Goal: Navigation & Orientation: Understand site structure

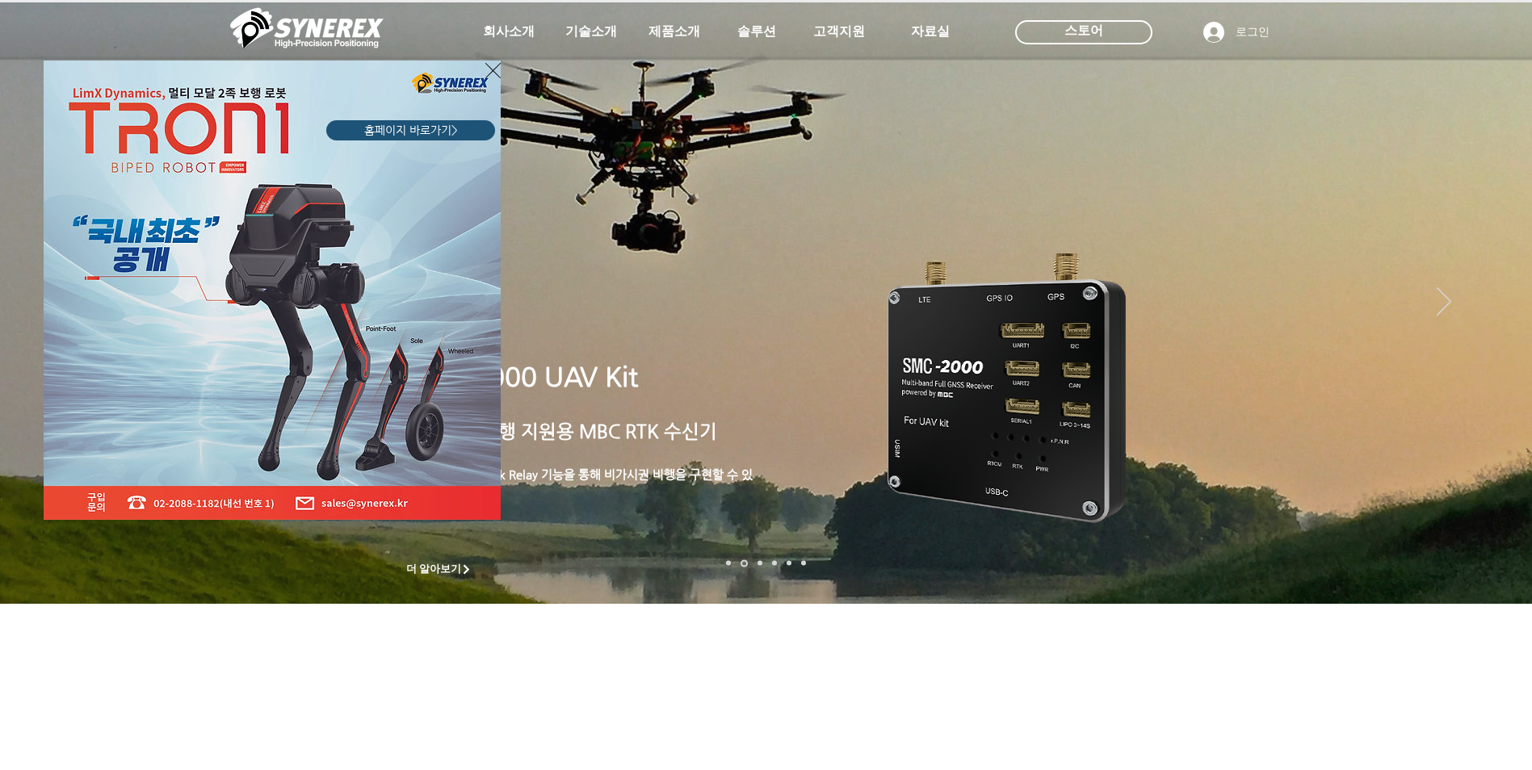
click at [1493, 305] on div "LimX Dinamics" at bounding box center [766, 385] width 1532 height 770
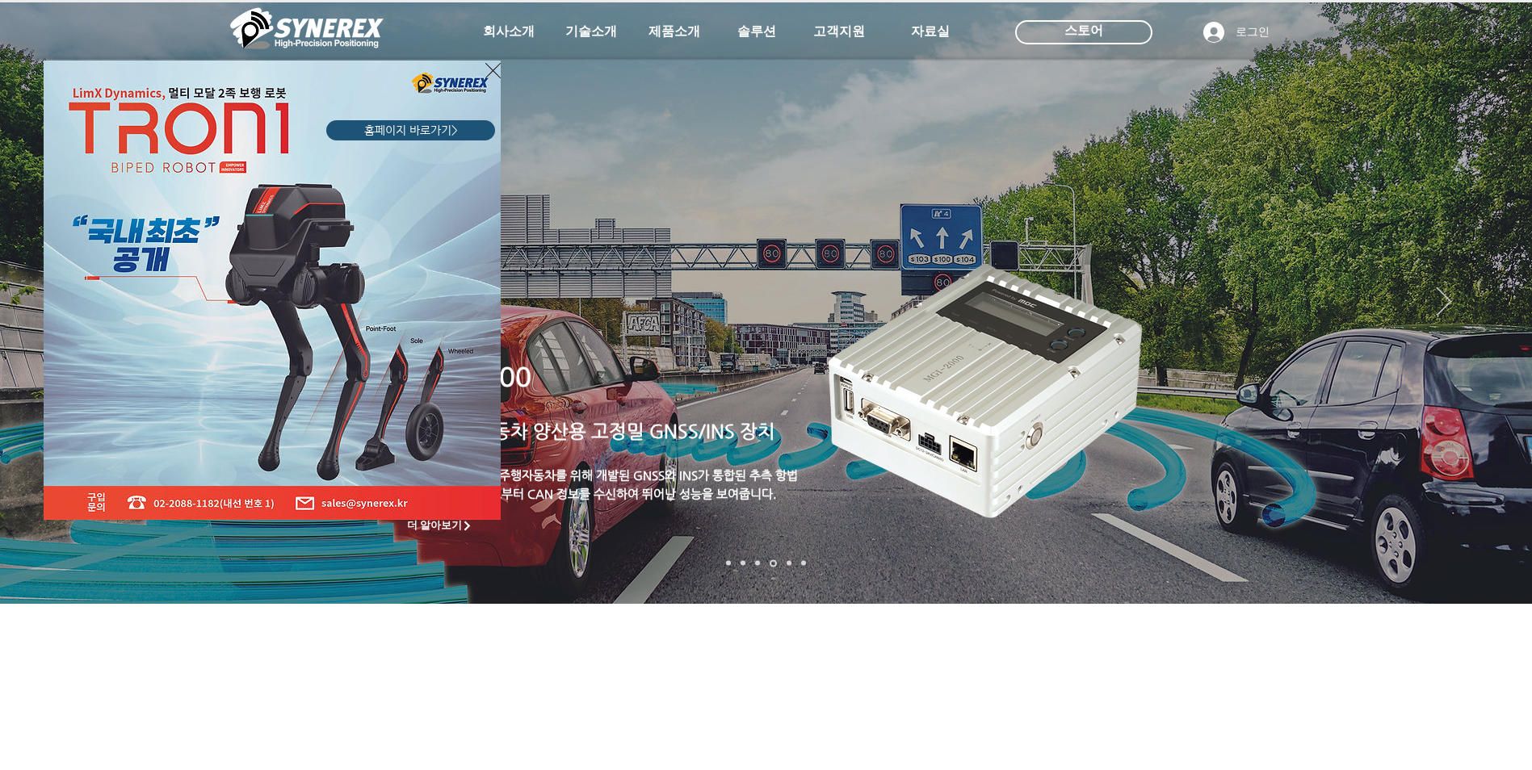
drag, startPoint x: 491, startPoint y: 69, endPoint x: 564, endPoint y: 109, distance: 83.8
click at [491, 69] on icon "사이트로 돌아가기" at bounding box center [492, 70] width 15 height 15
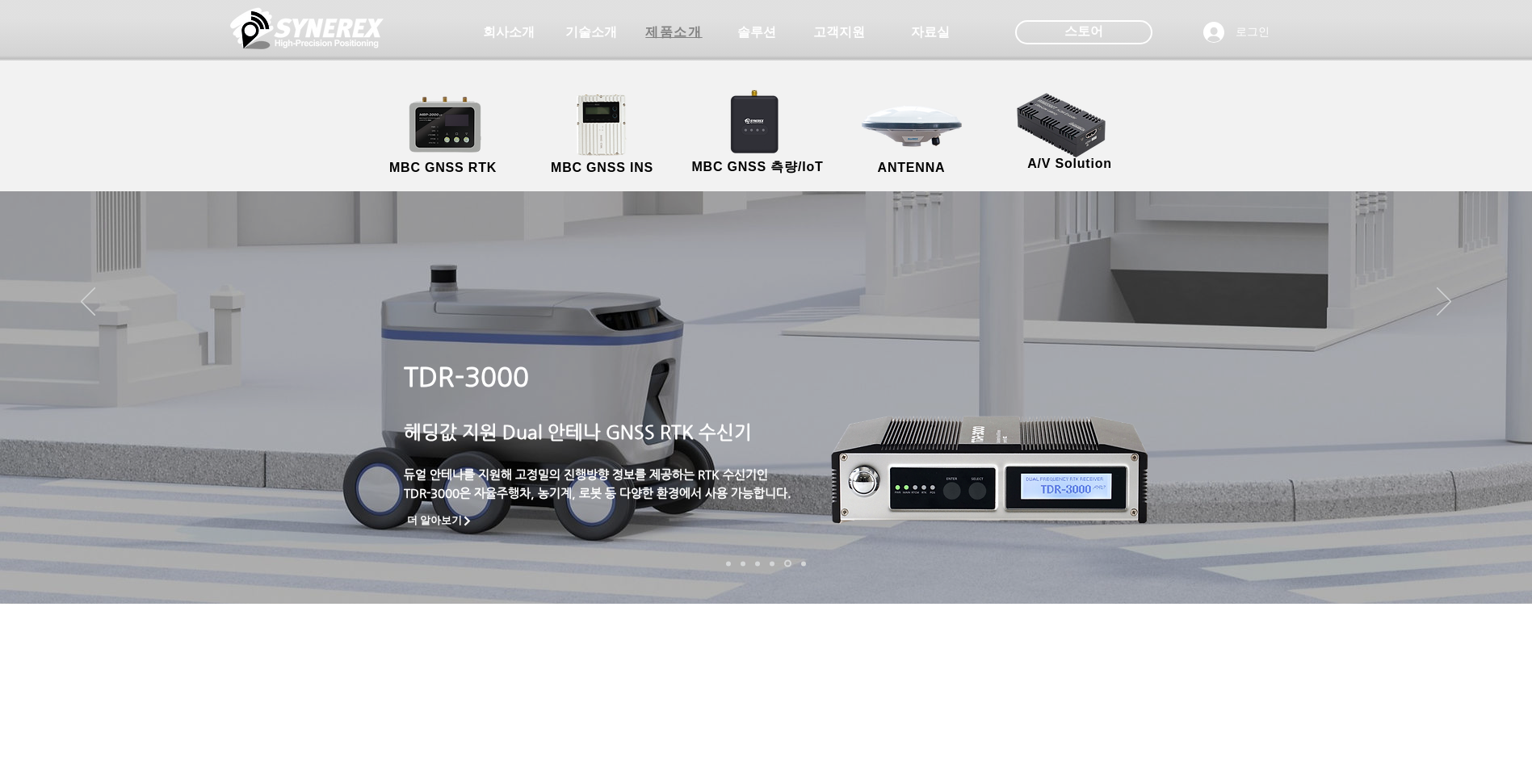
click at [663, 37] on span "제품소개" at bounding box center [673, 32] width 57 height 17
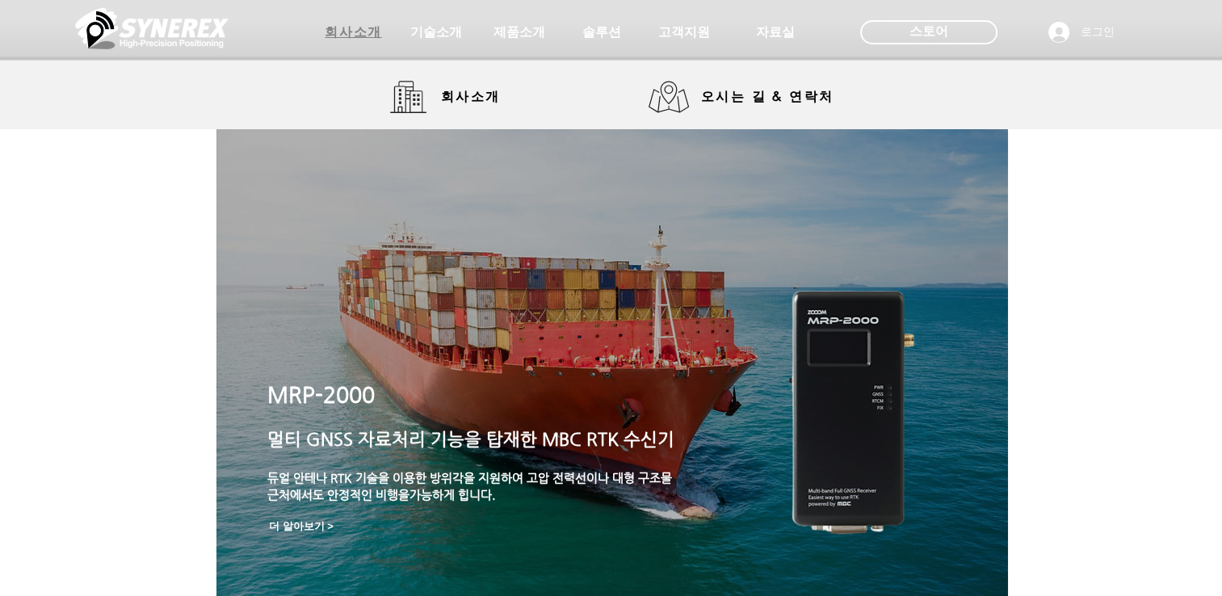
click at [364, 32] on span "회사소개" at bounding box center [353, 32] width 57 height 17
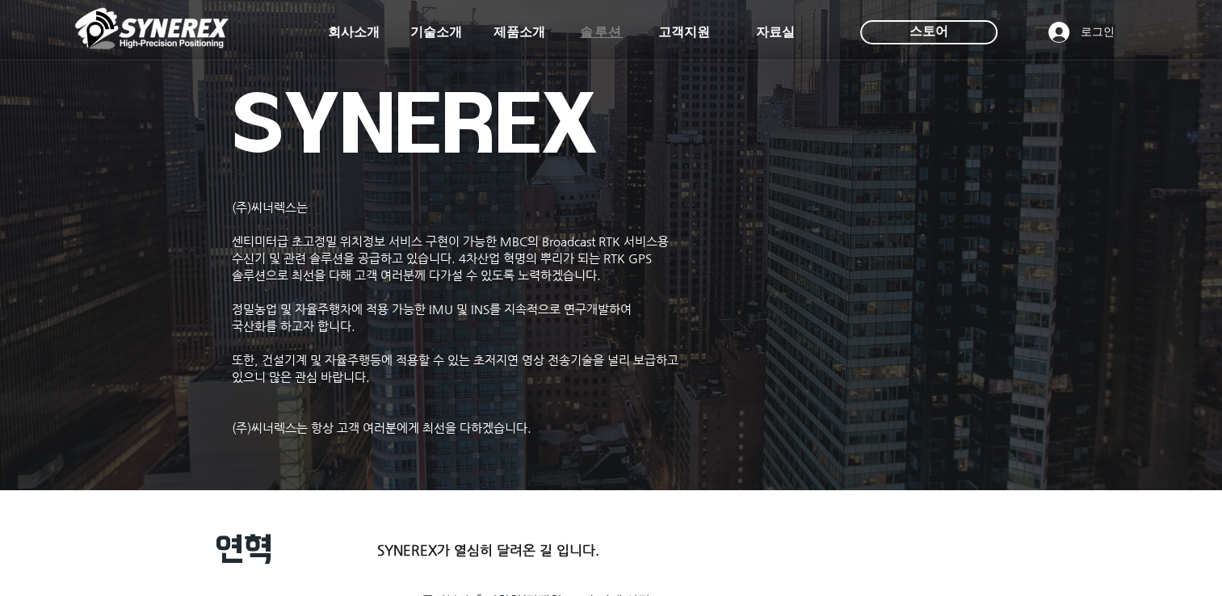
click at [607, 36] on span "솔루션" at bounding box center [601, 32] width 43 height 17
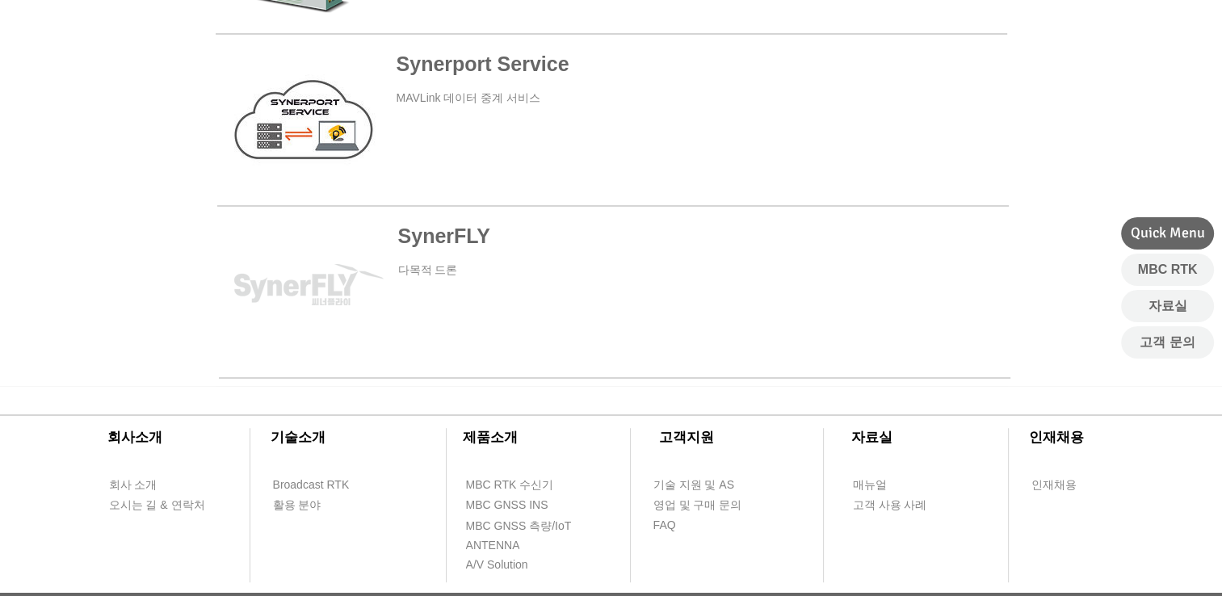
scroll to position [807, 0]
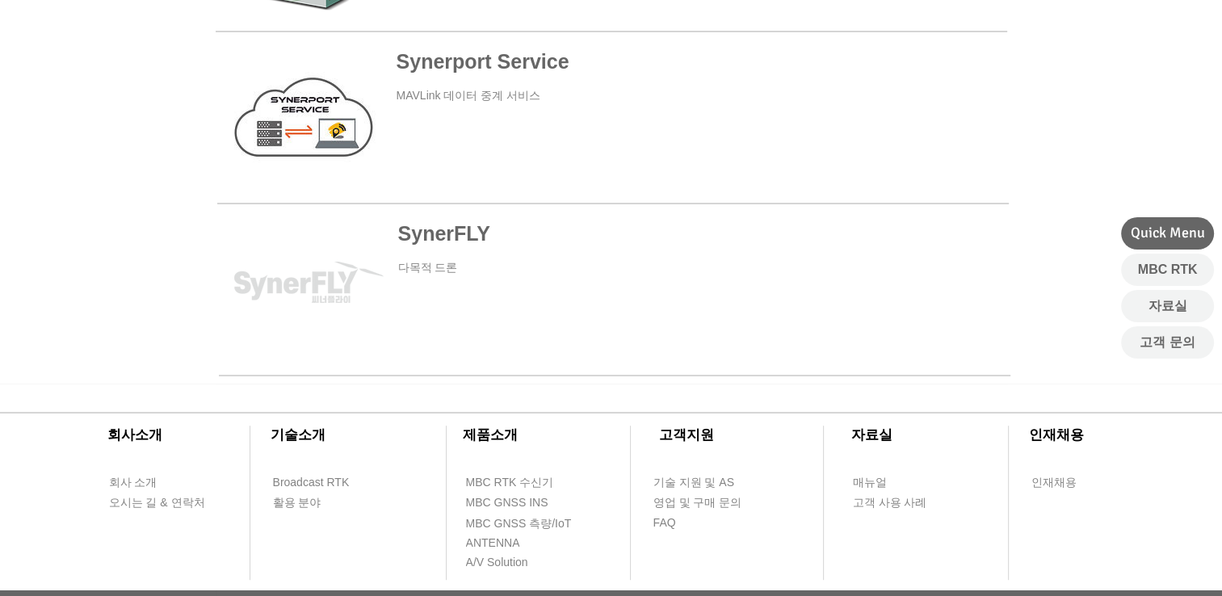
click at [428, 262] on span at bounding box center [612, 283] width 791 height 152
